Goal: Find specific page/section: Find specific page/section

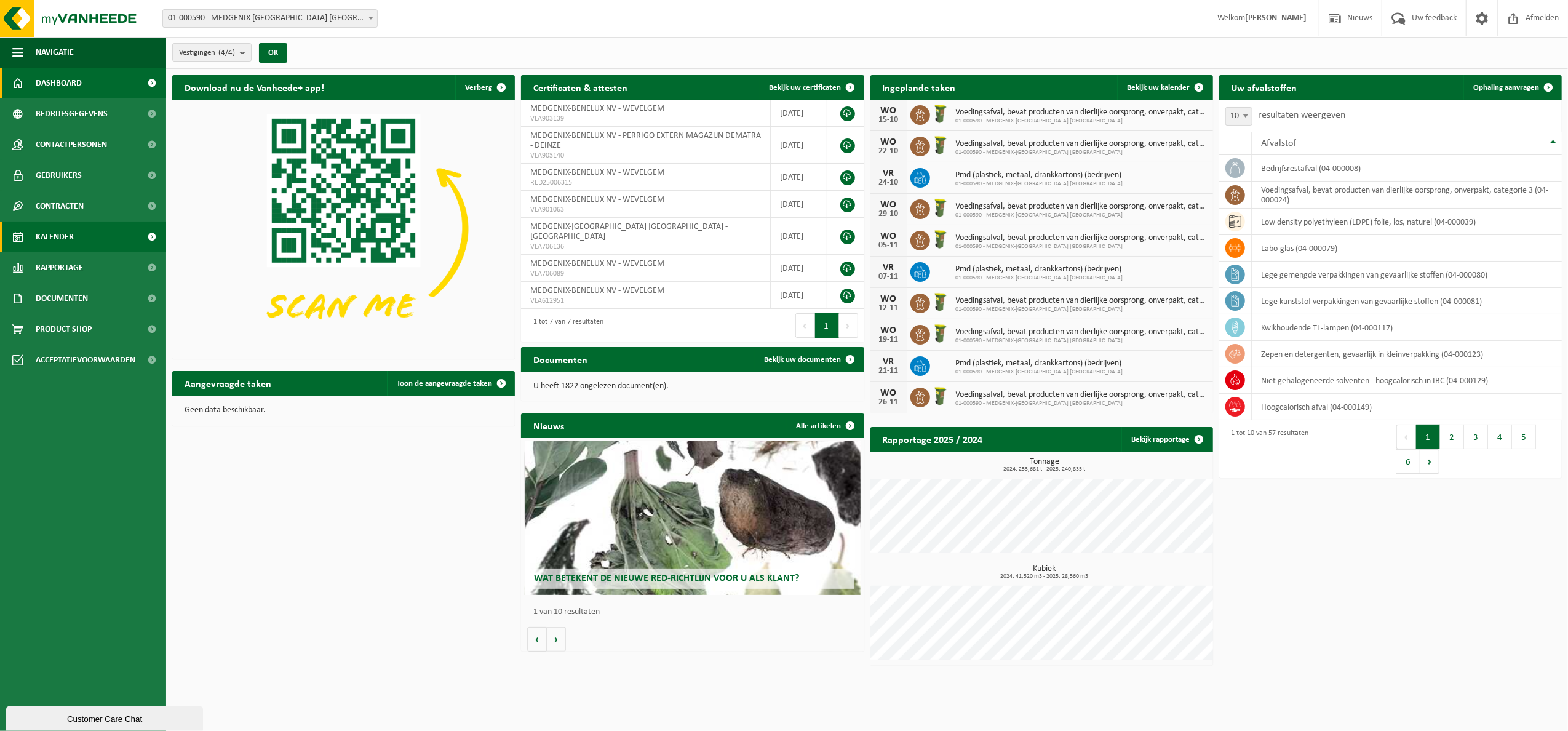
click at [153, 239] on span at bounding box center [152, 236] width 27 height 31
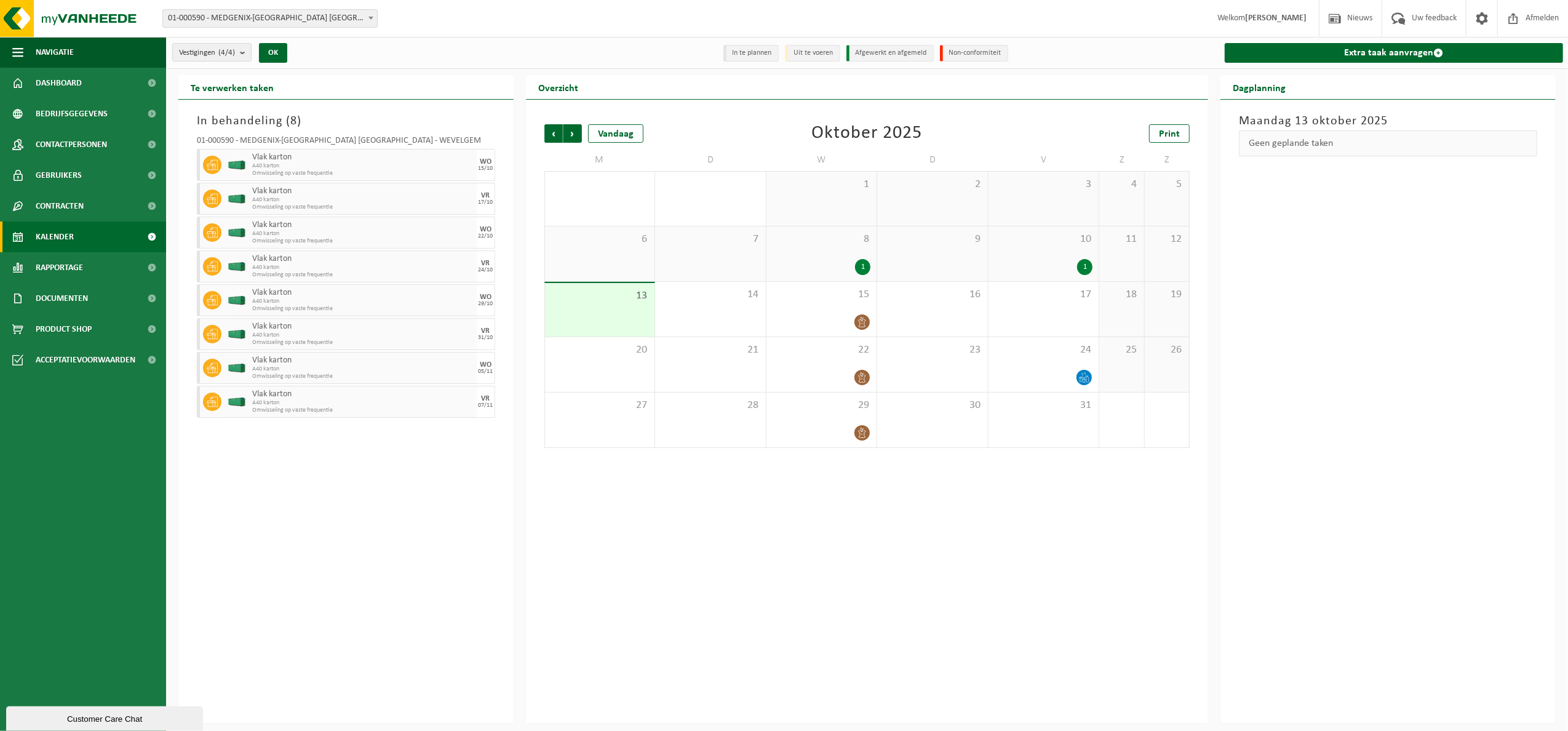
click at [860, 266] on div "1" at bounding box center [862, 267] width 15 height 16
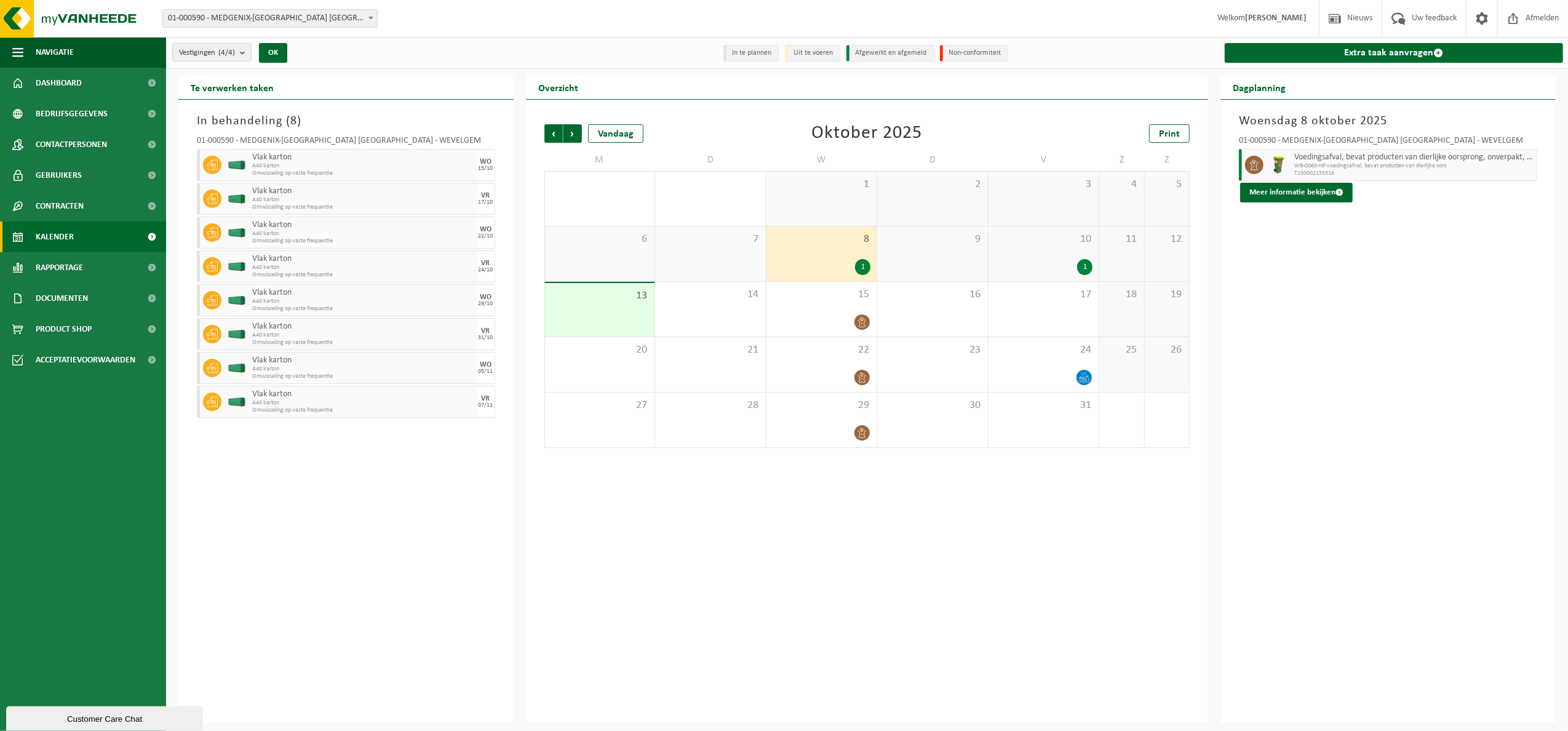
click at [1086, 264] on div "1" at bounding box center [1085, 267] width 15 height 16
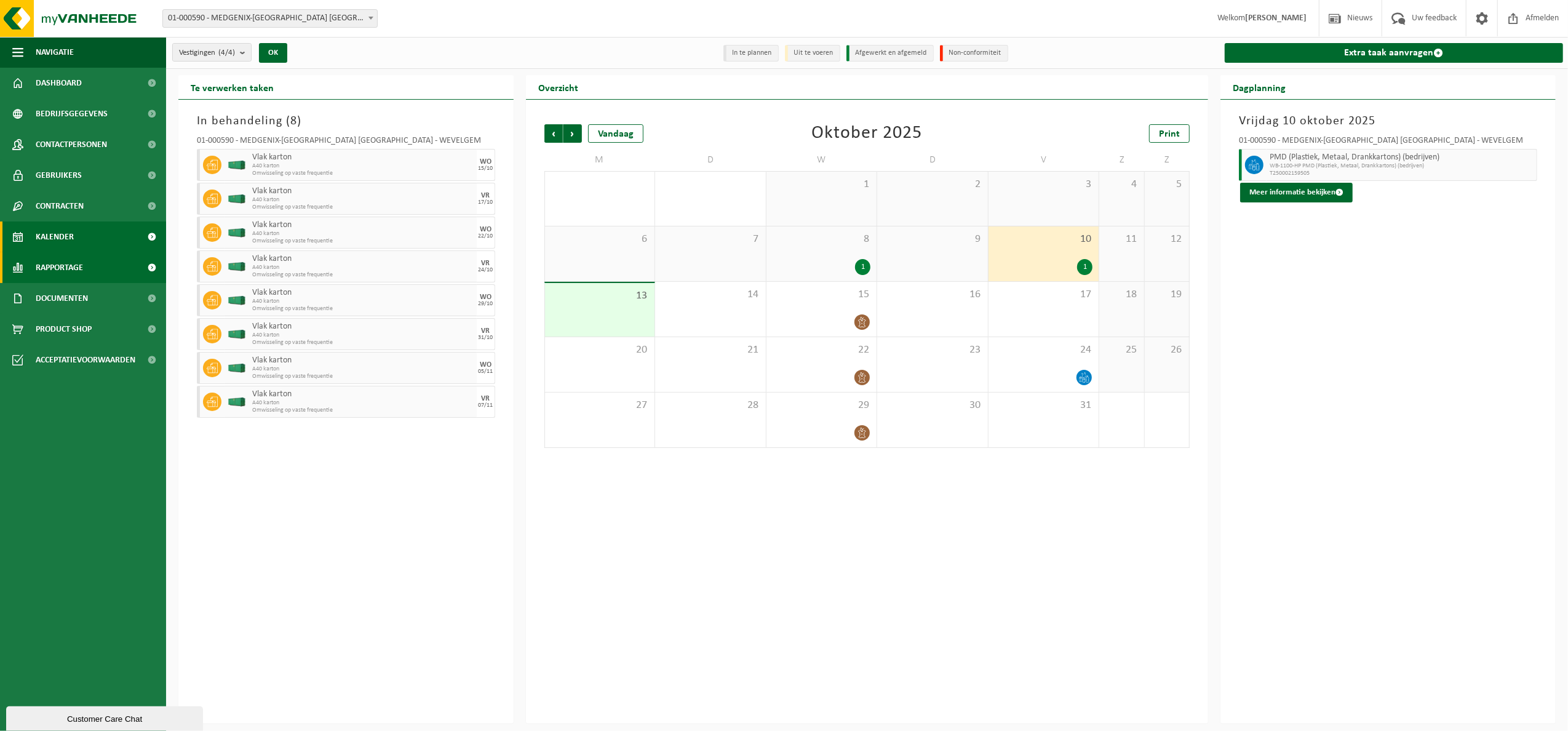
click at [153, 271] on span at bounding box center [152, 267] width 27 height 31
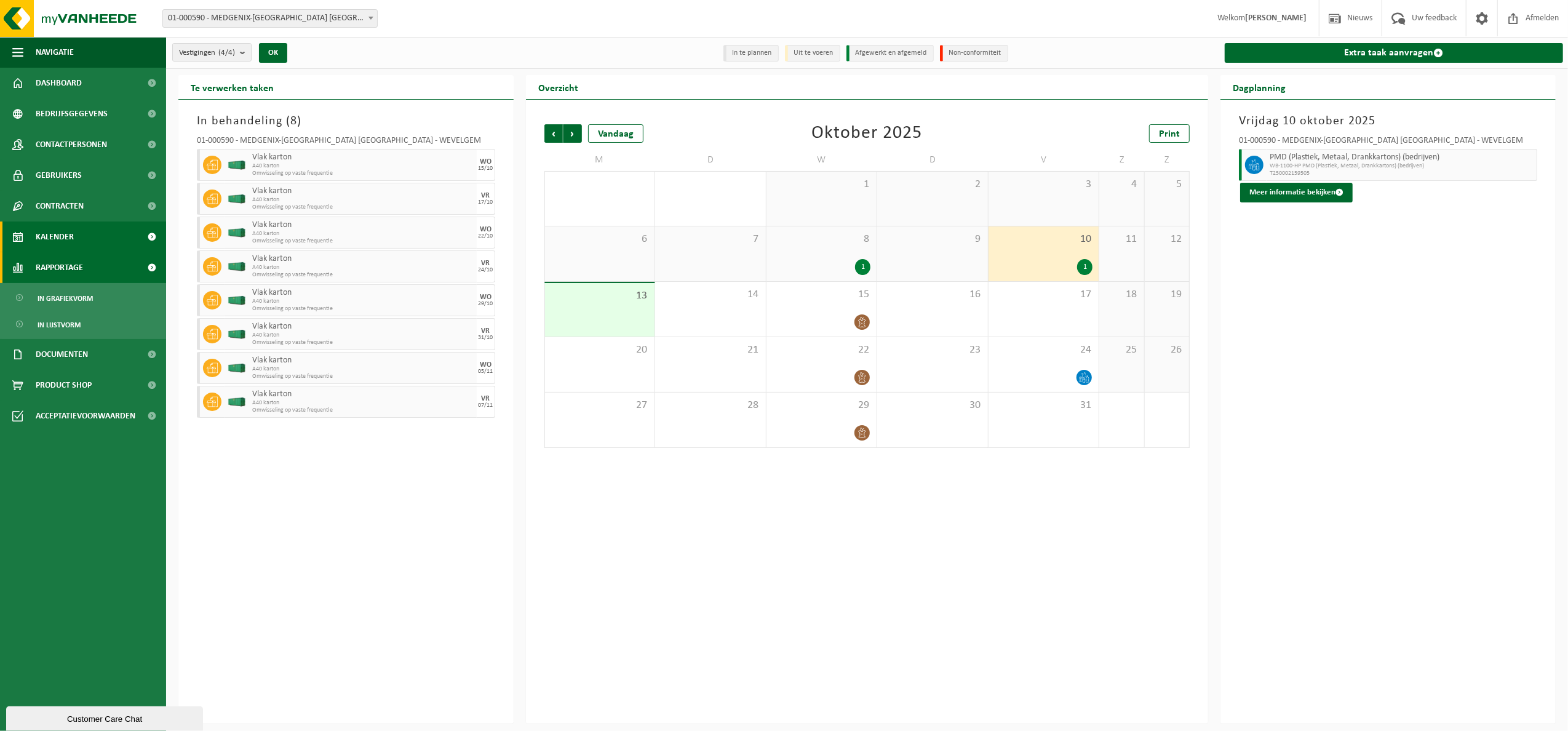
click at [66, 272] on span "Rapportage" at bounding box center [59, 267] width 48 height 31
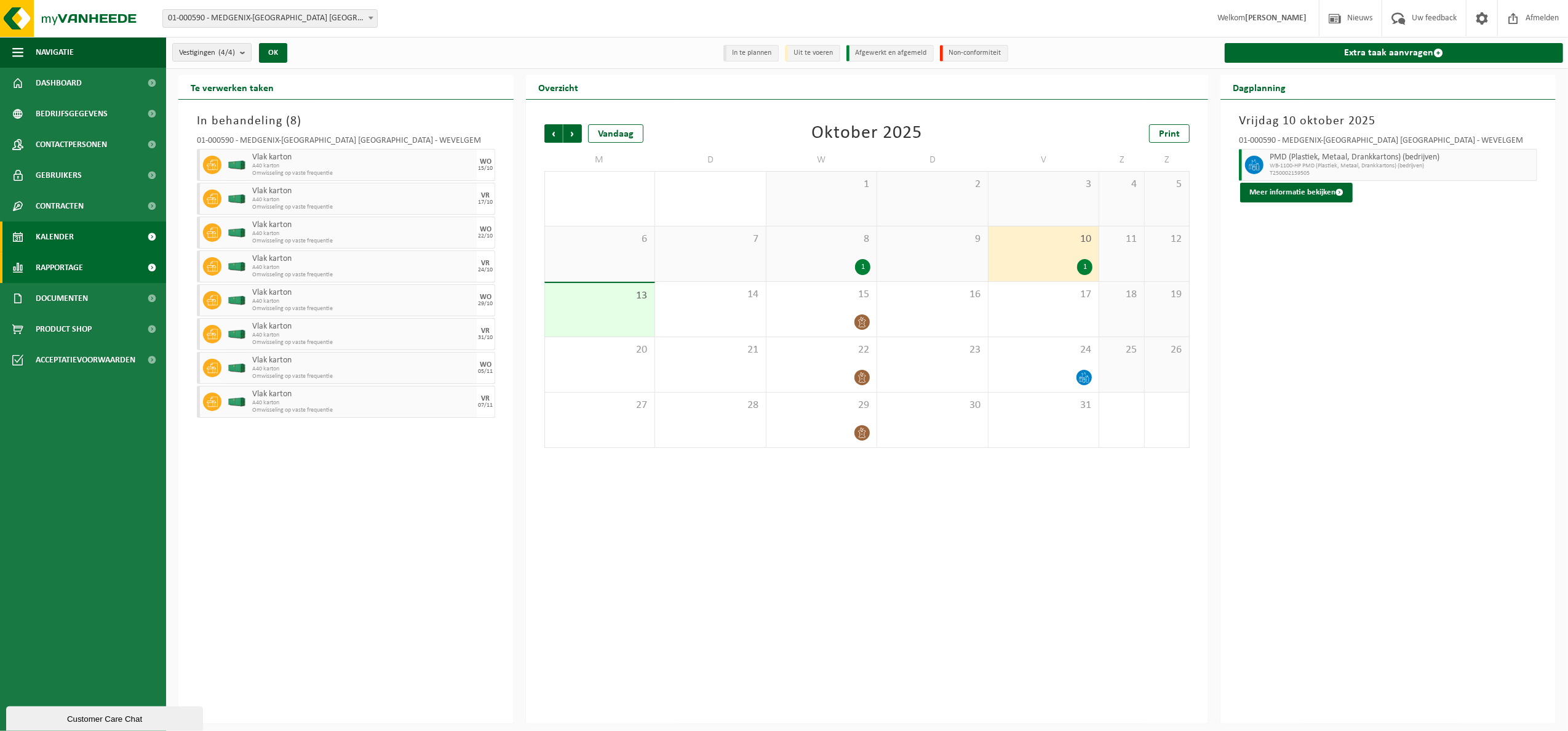
click at [66, 272] on span "Rapportage" at bounding box center [59, 267] width 48 height 31
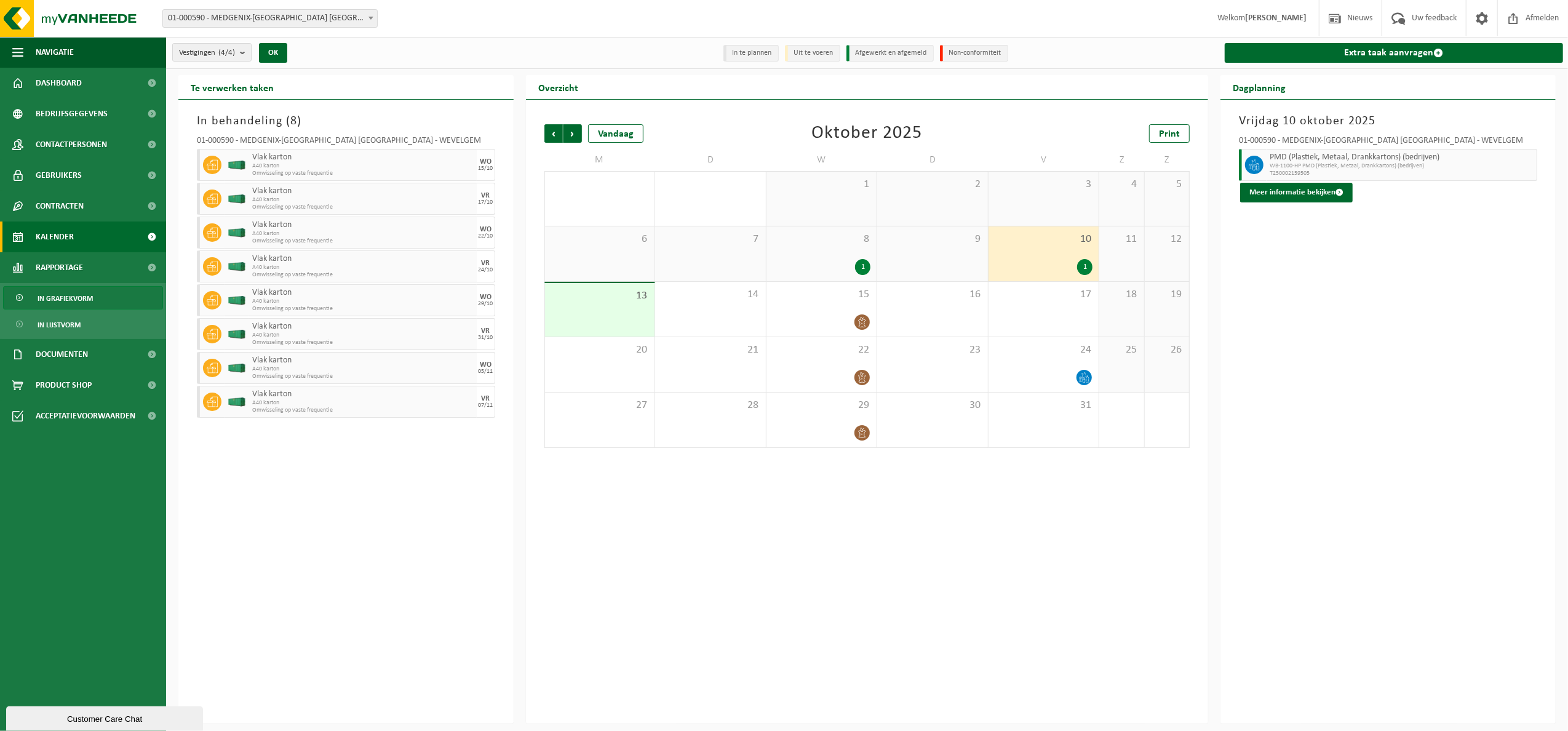
click at [78, 299] on span "In grafiekvorm" at bounding box center [65, 298] width 56 height 24
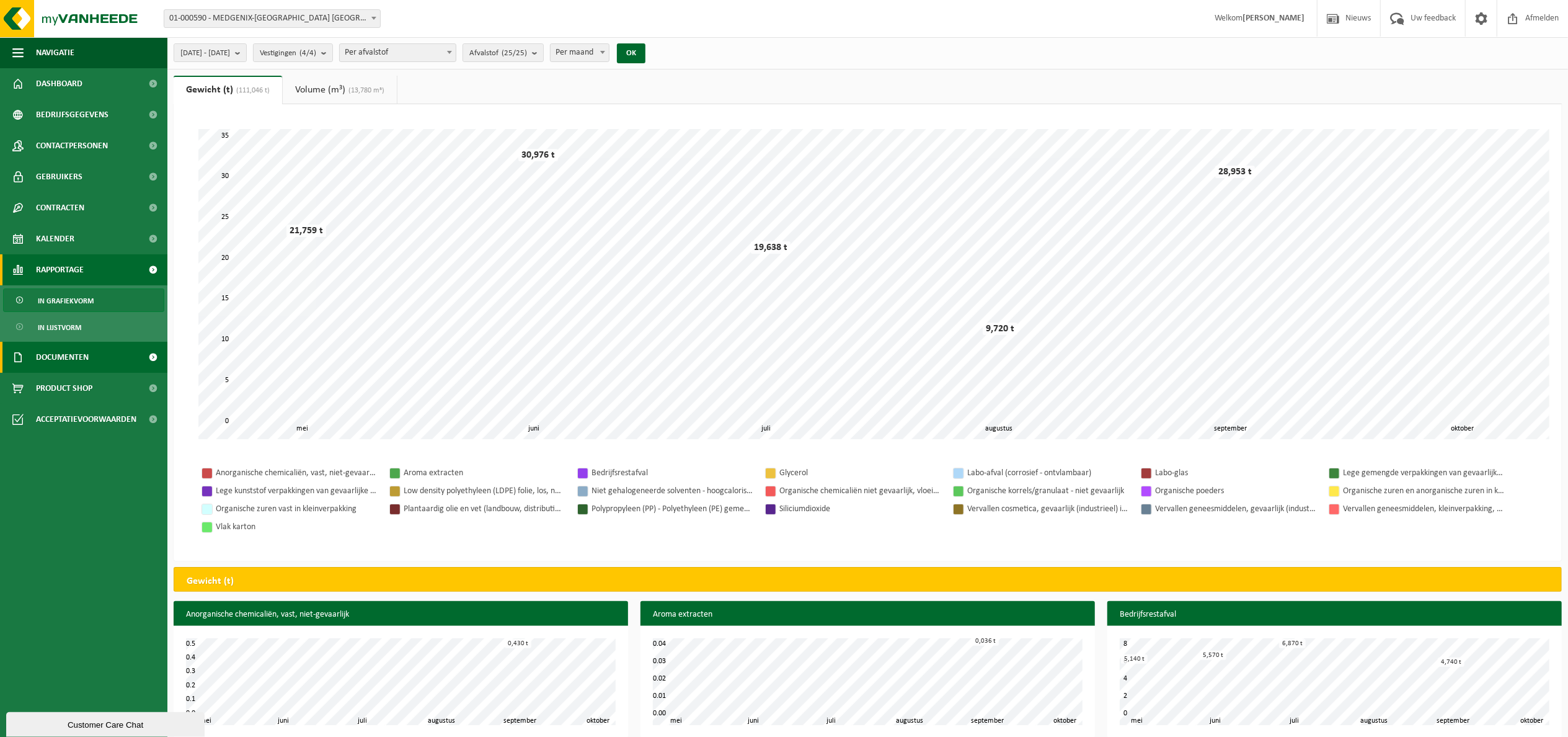
click at [124, 351] on link "Documenten" at bounding box center [84, 356] width 167 height 31
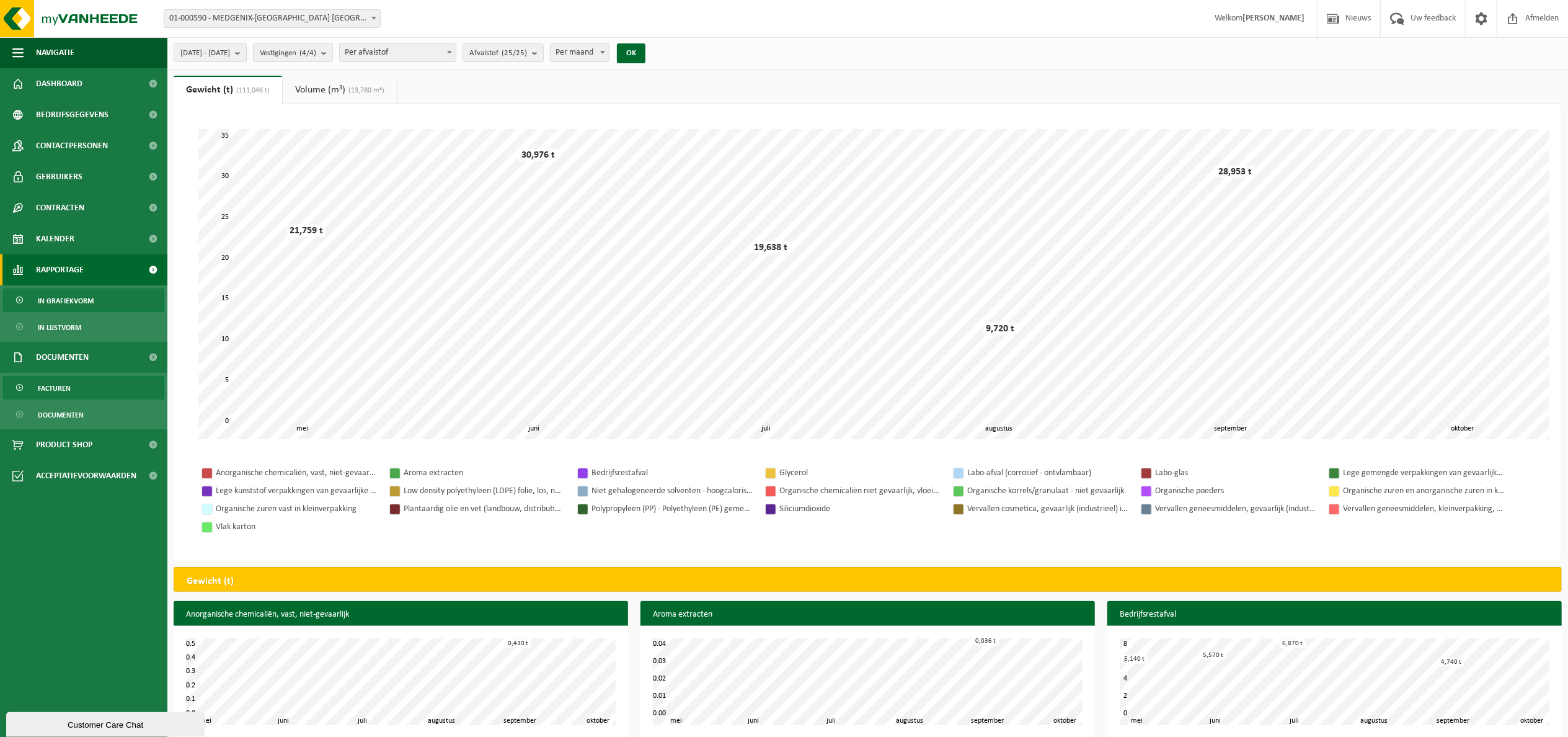
click at [48, 385] on span "Facturen" at bounding box center [54, 388] width 33 height 24
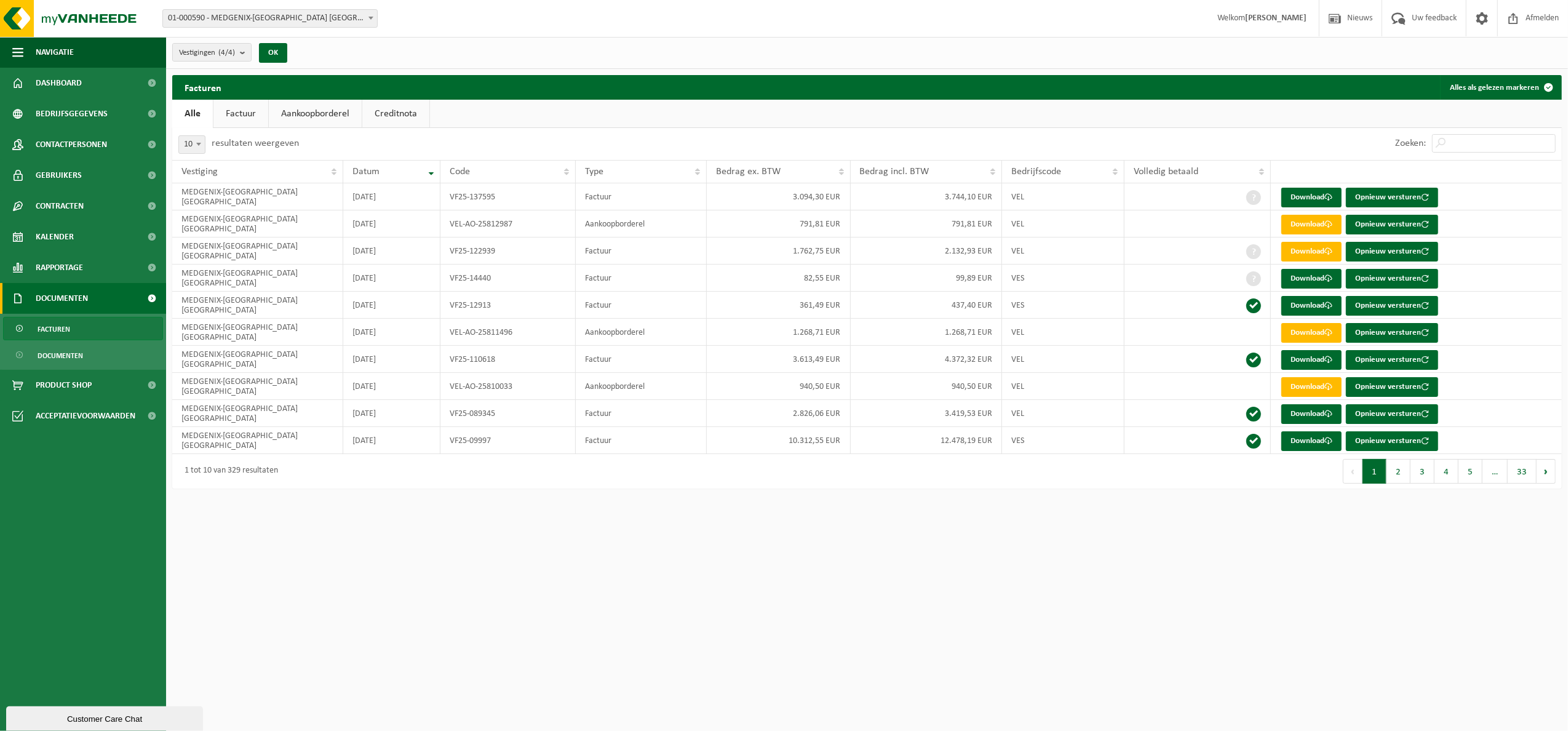
click at [309, 108] on link "Aankoopborderel" at bounding box center [315, 114] width 93 height 28
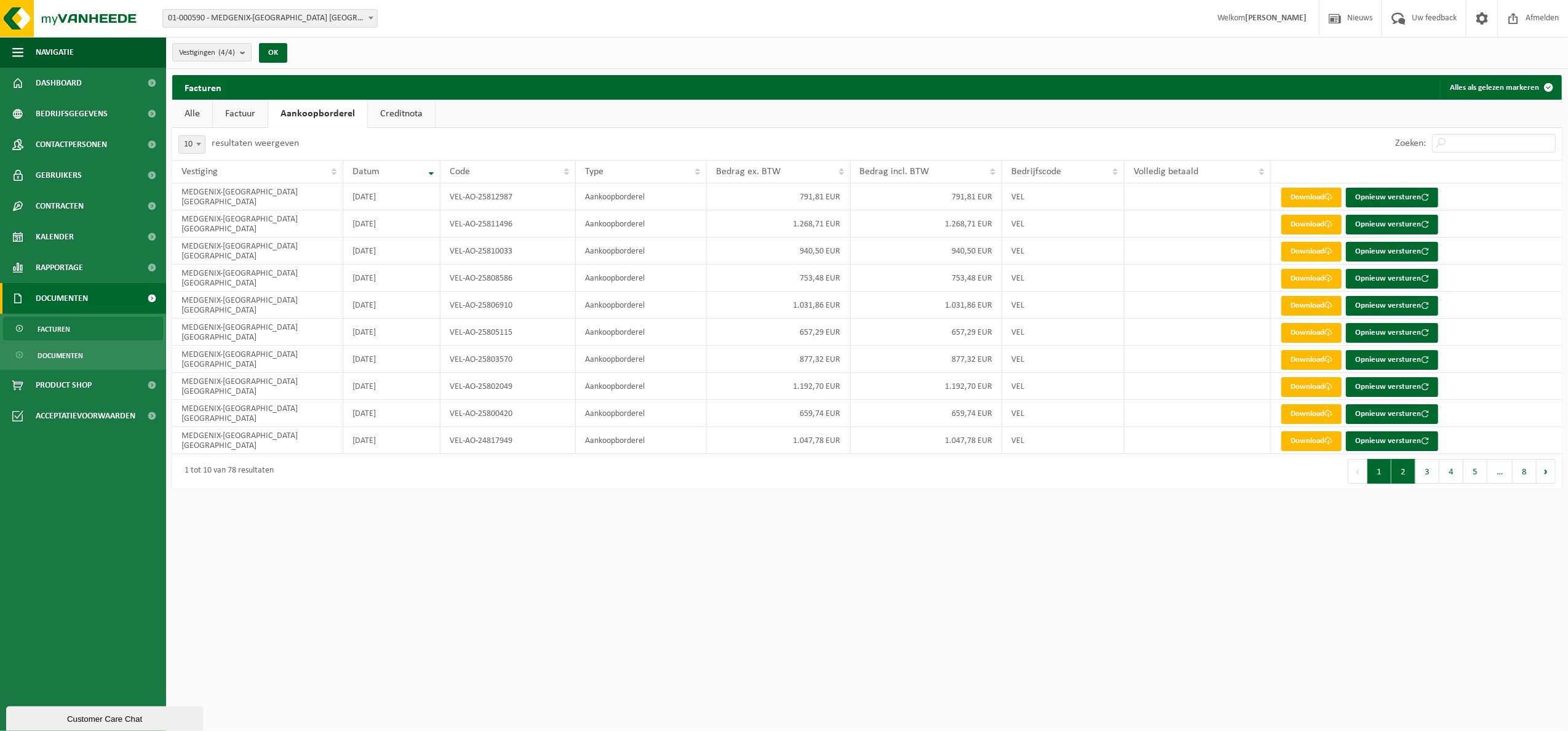
click at [1406, 475] on button "2" at bounding box center [1403, 471] width 24 height 25
